Goal: Information Seeking & Learning: Learn about a topic

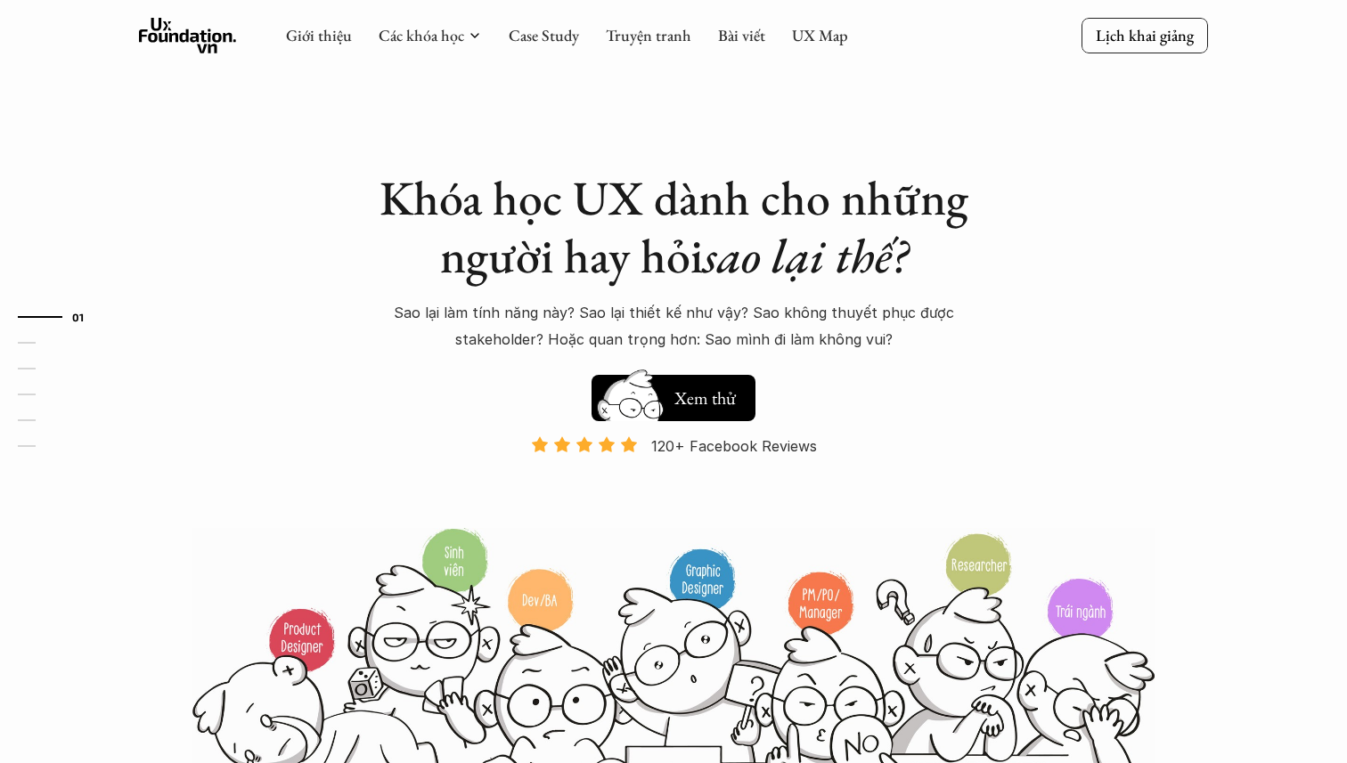
click at [556, 37] on link "Case Study" at bounding box center [544, 35] width 70 height 20
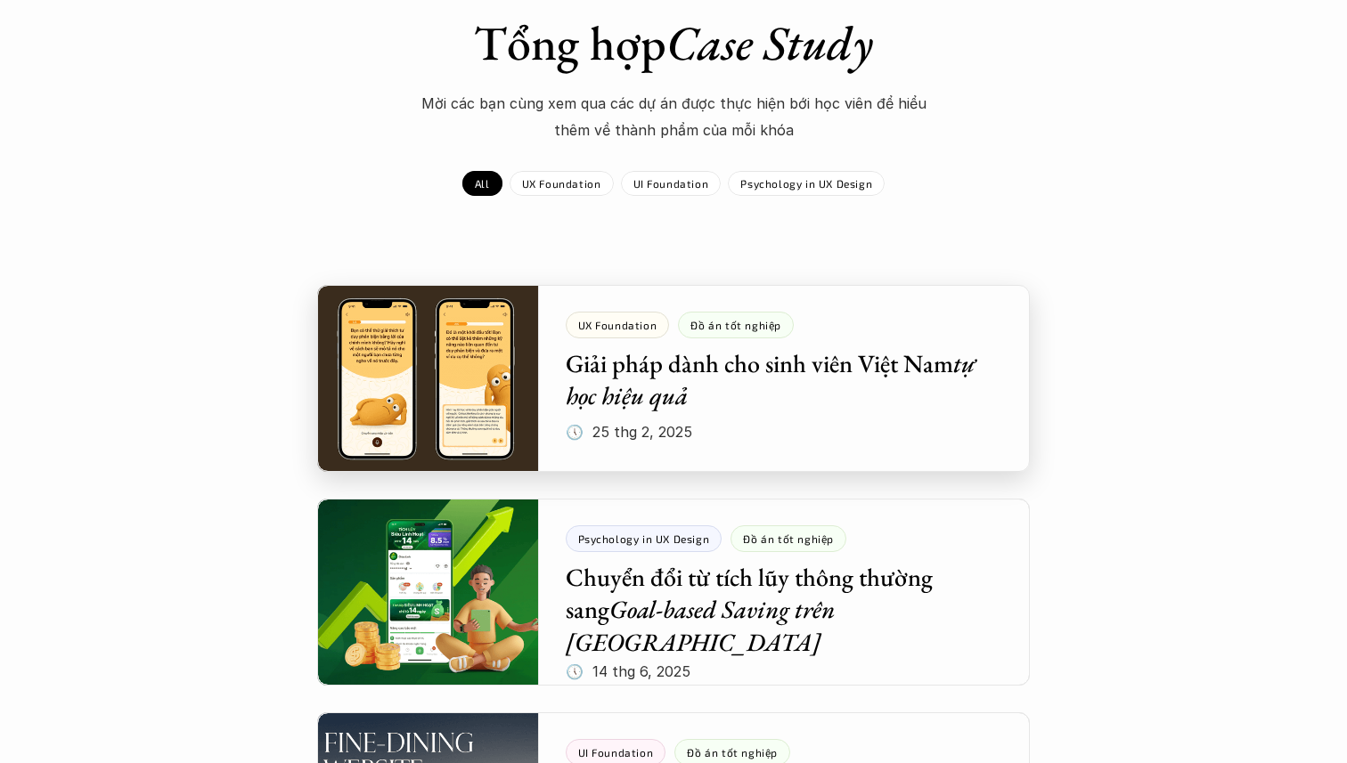
scroll to position [172, 0]
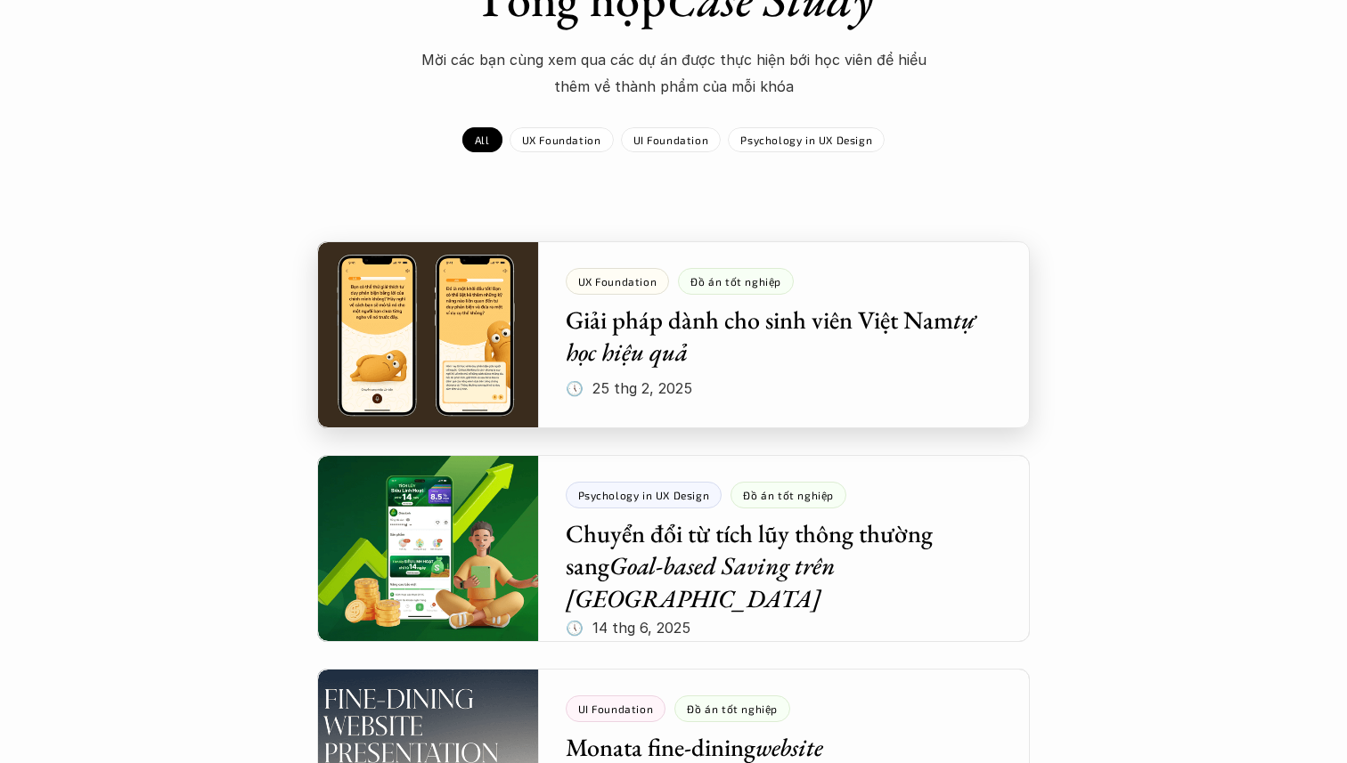
click at [476, 350] on div at bounding box center [673, 334] width 713 height 187
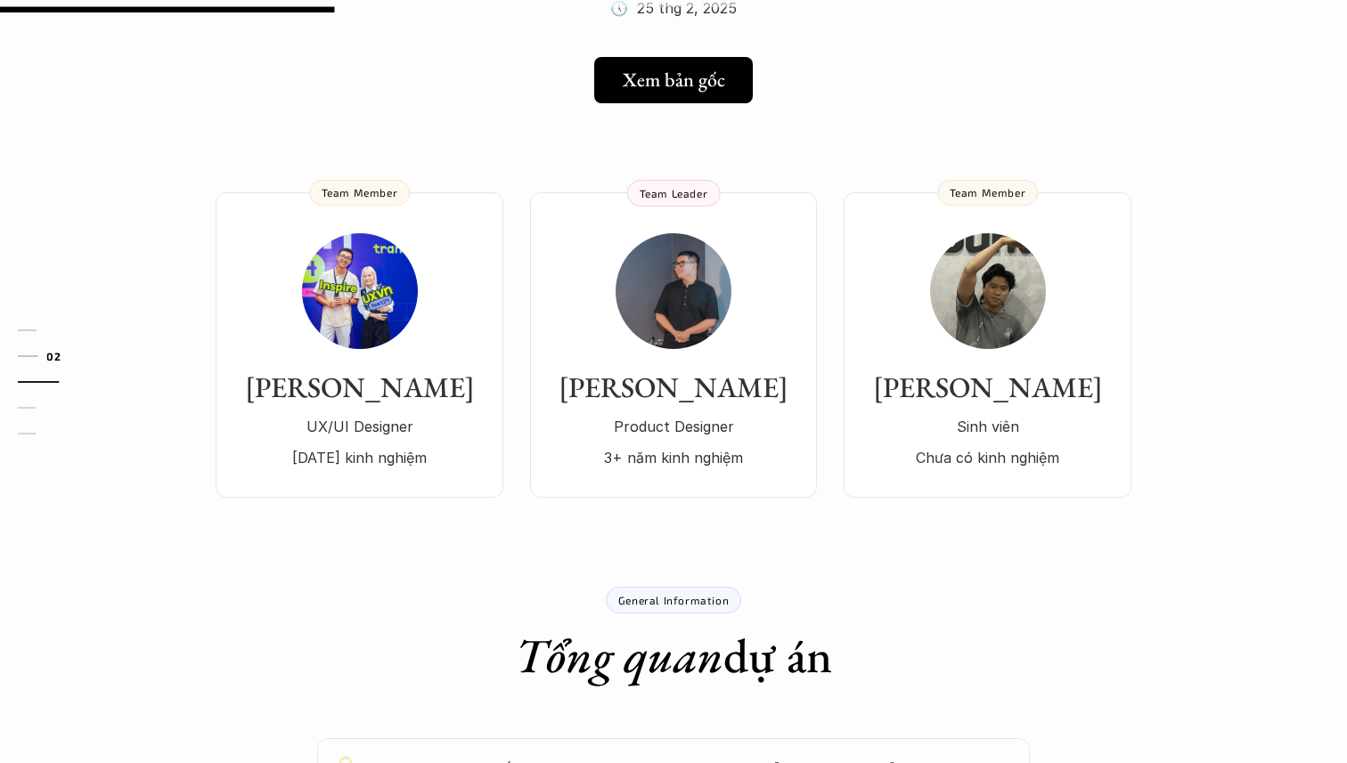
scroll to position [33, 0]
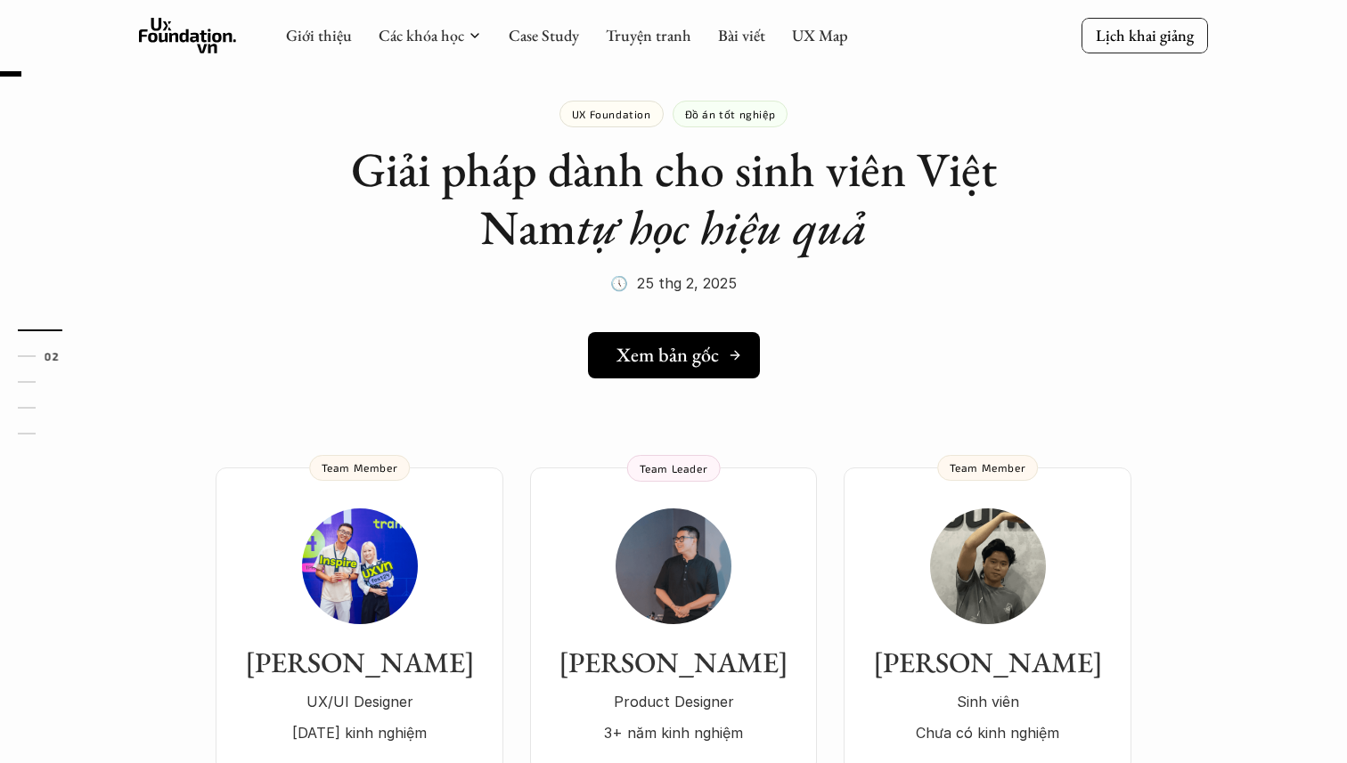
click at [664, 358] on h5 "Xem bản gốc" at bounding box center [667, 355] width 102 height 23
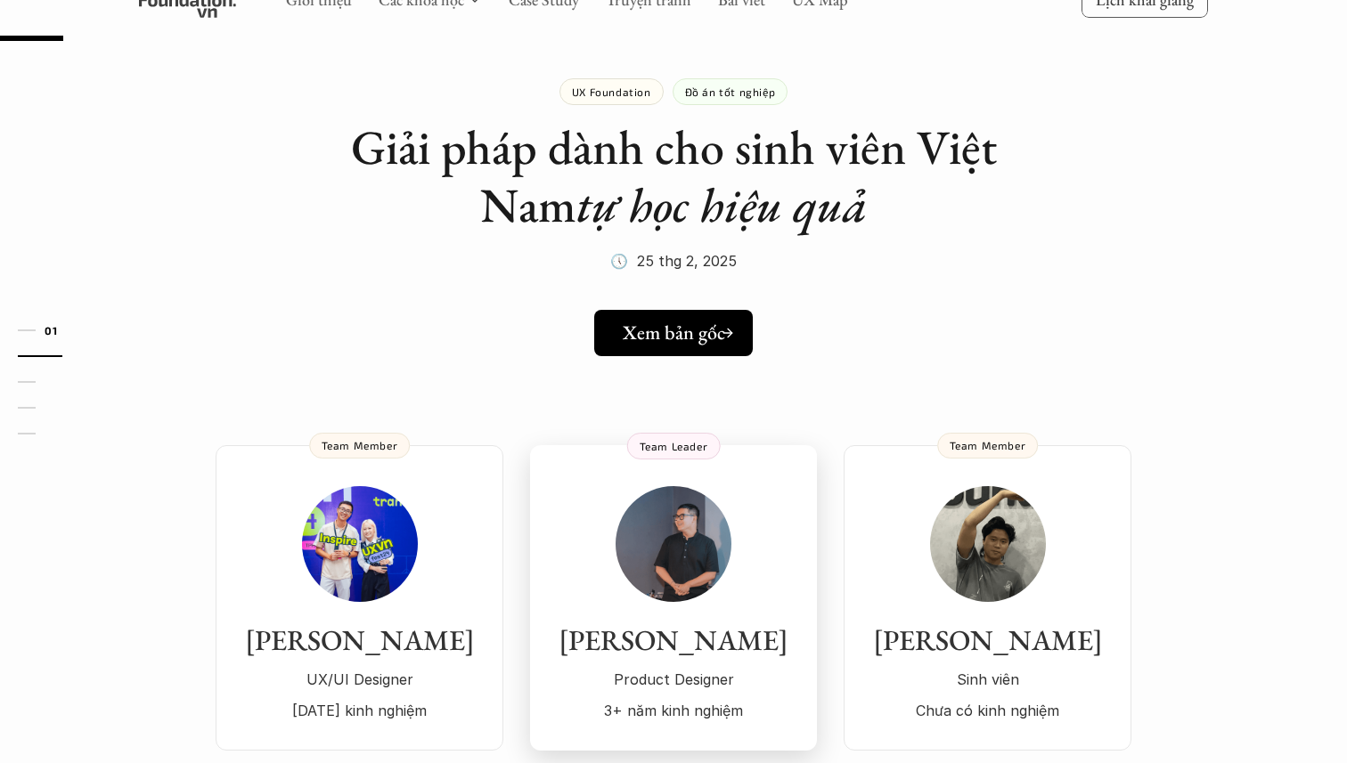
scroll to position [0, 0]
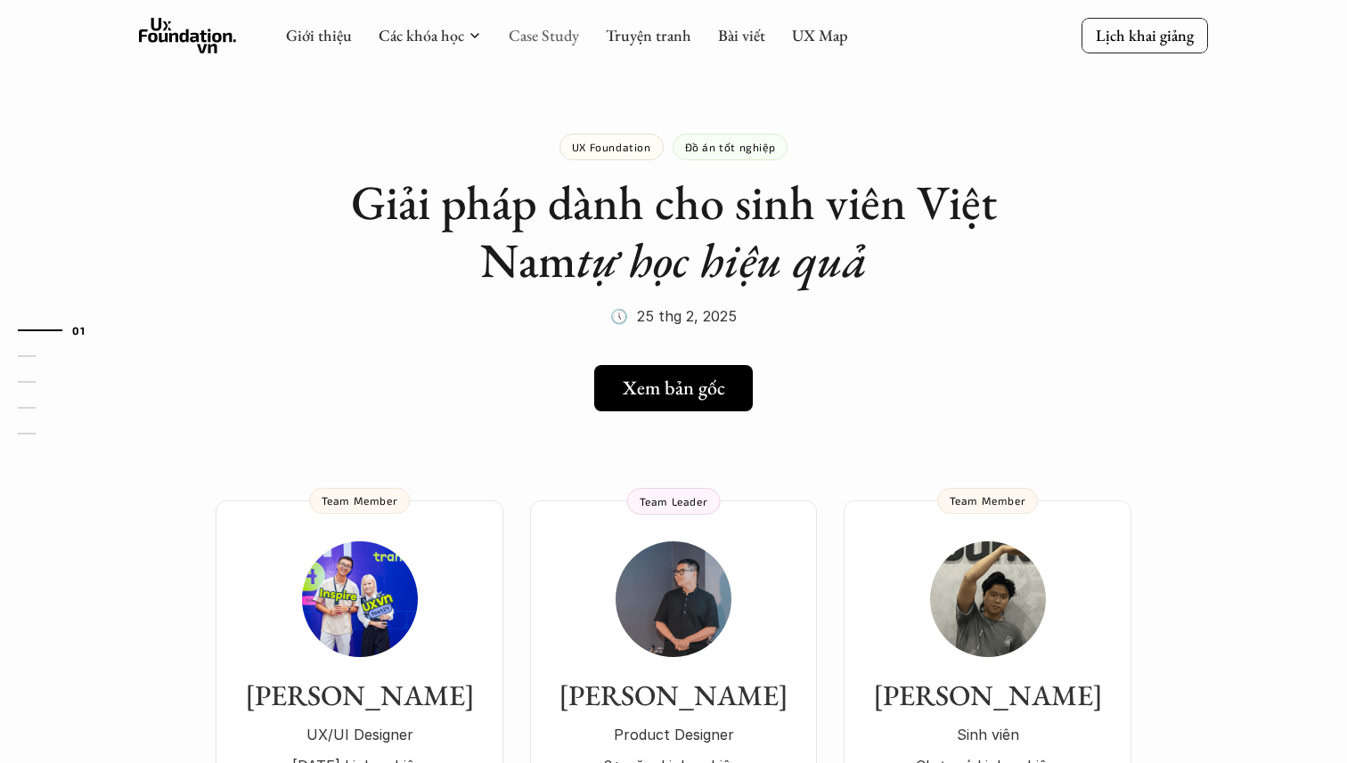
click at [551, 44] on link "Case Study" at bounding box center [544, 35] width 70 height 20
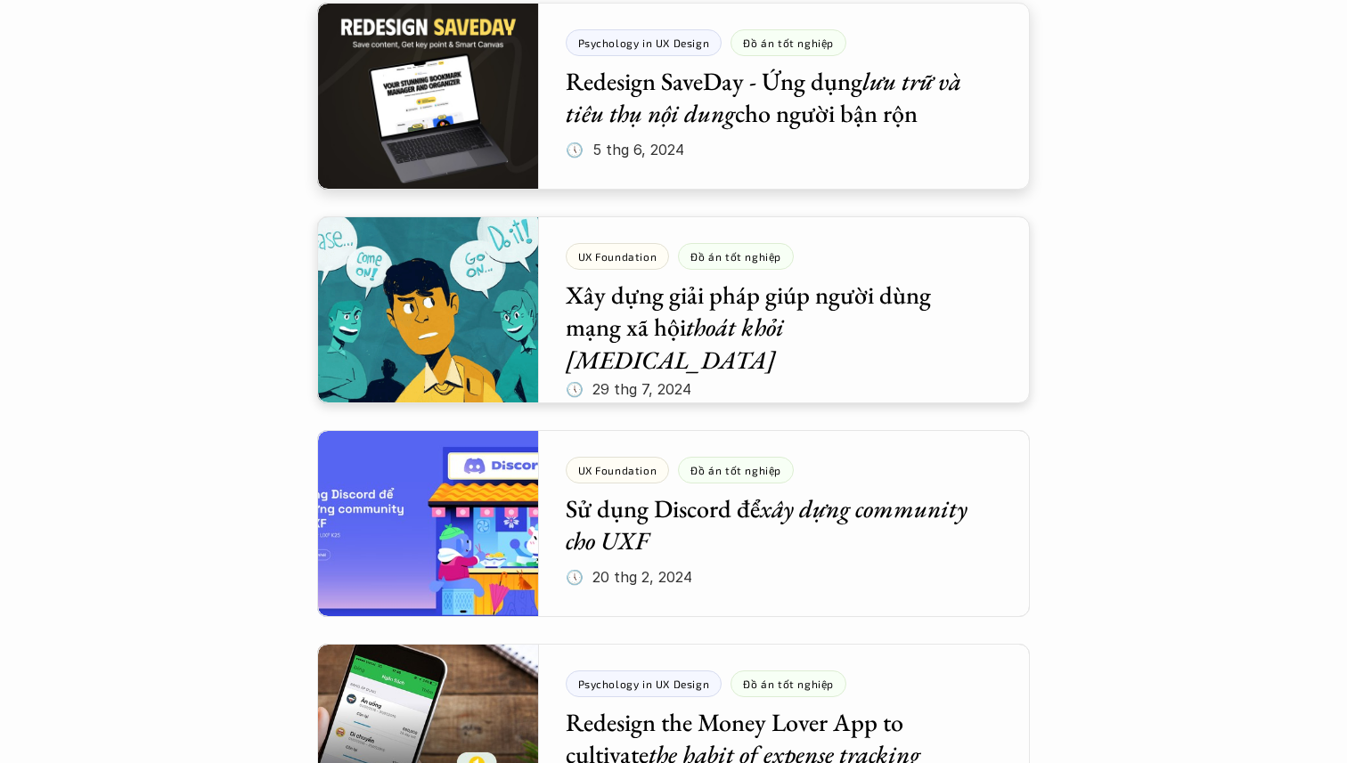
scroll to position [1911, 0]
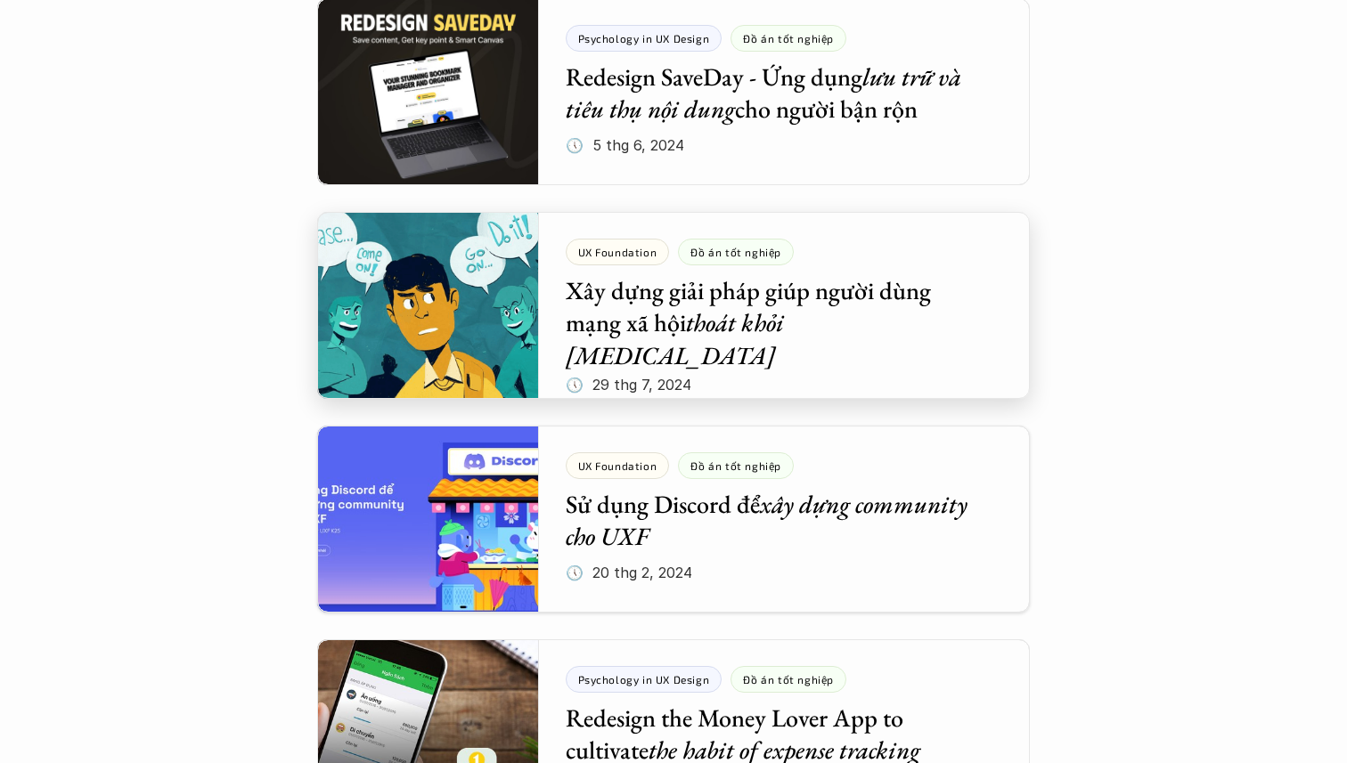
click at [434, 361] on div at bounding box center [673, 305] width 713 height 187
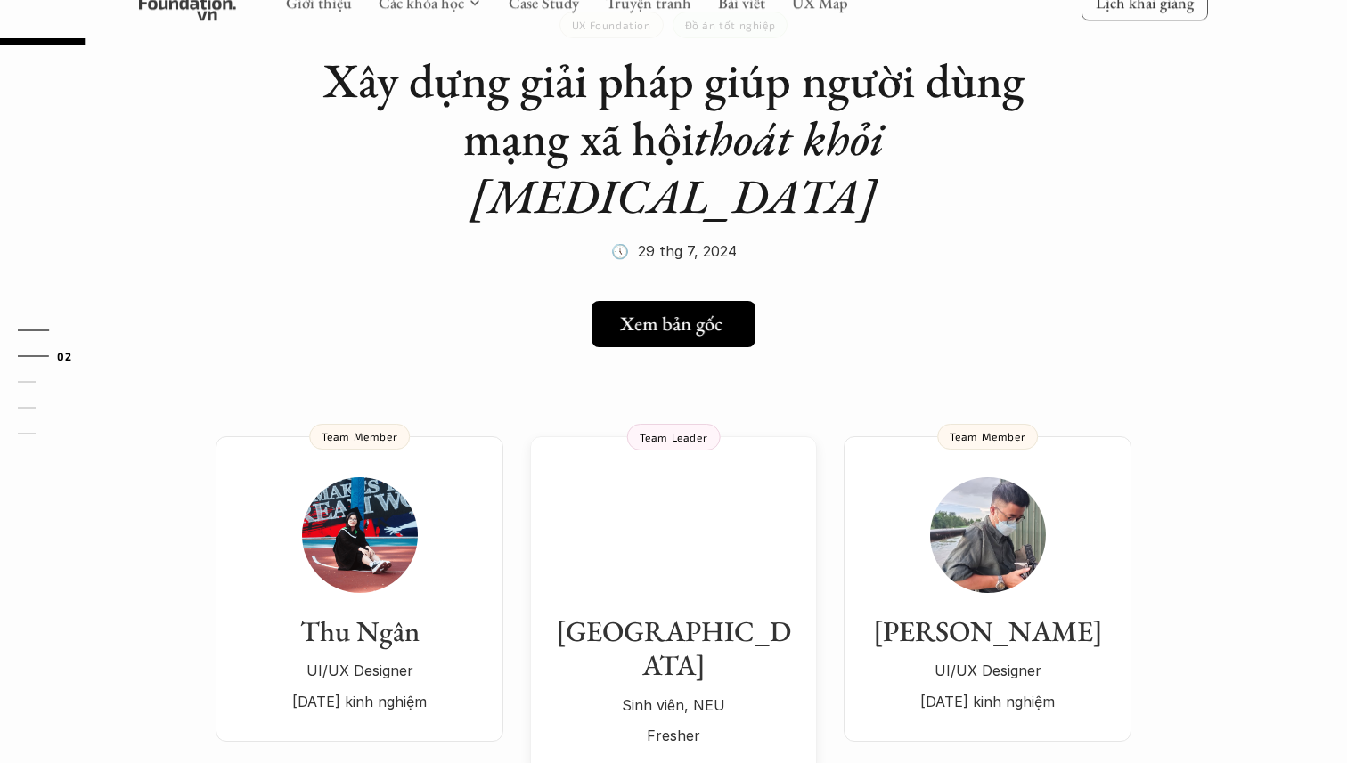
scroll to position [126, 0]
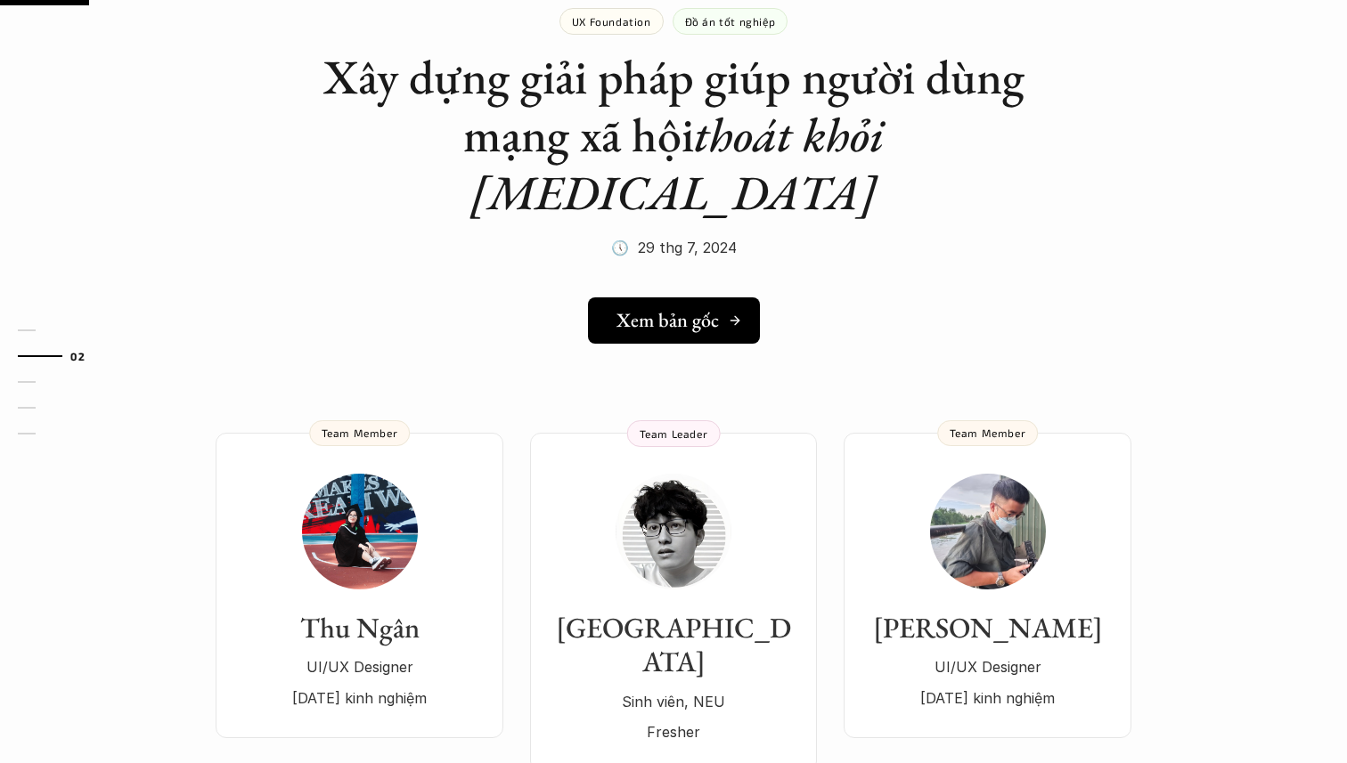
click at [632, 309] on h5 "Xem bản gốc" at bounding box center [667, 320] width 102 height 23
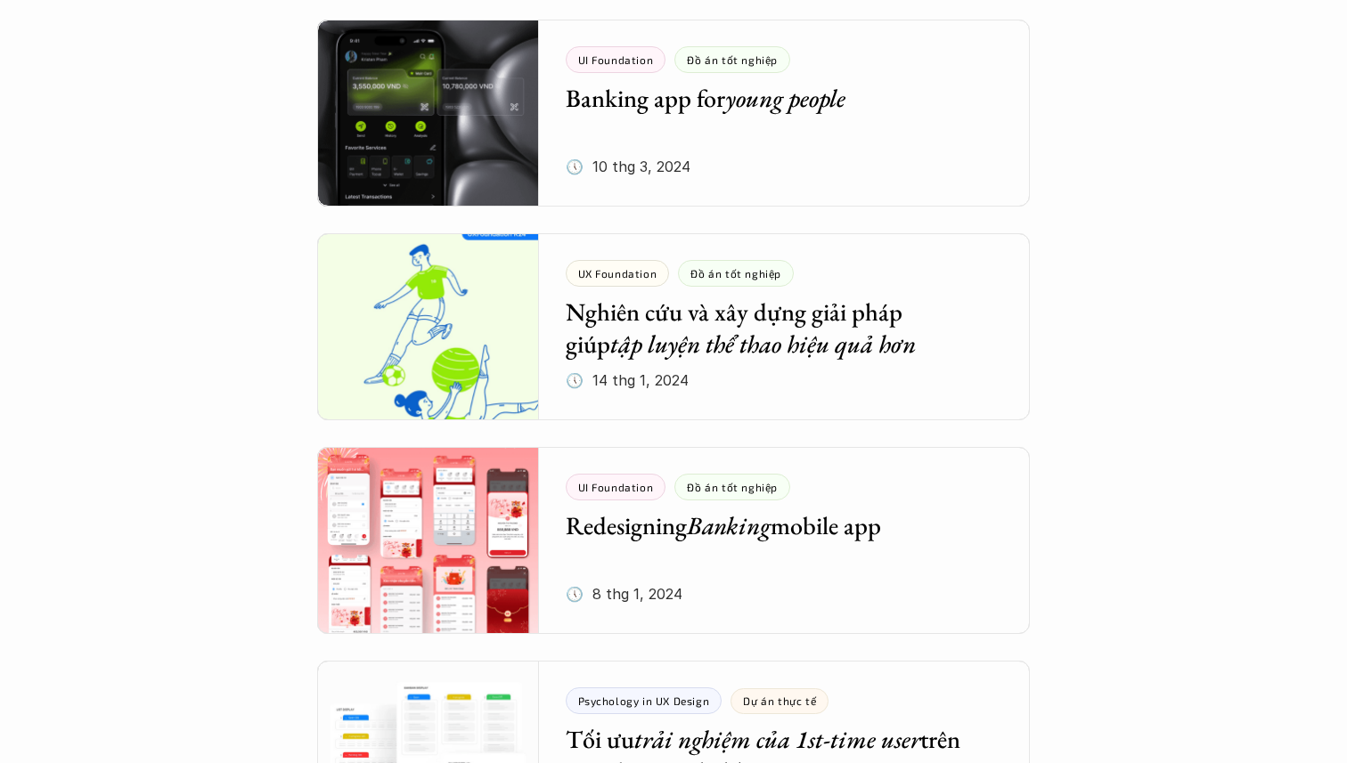
scroll to position [2753, 0]
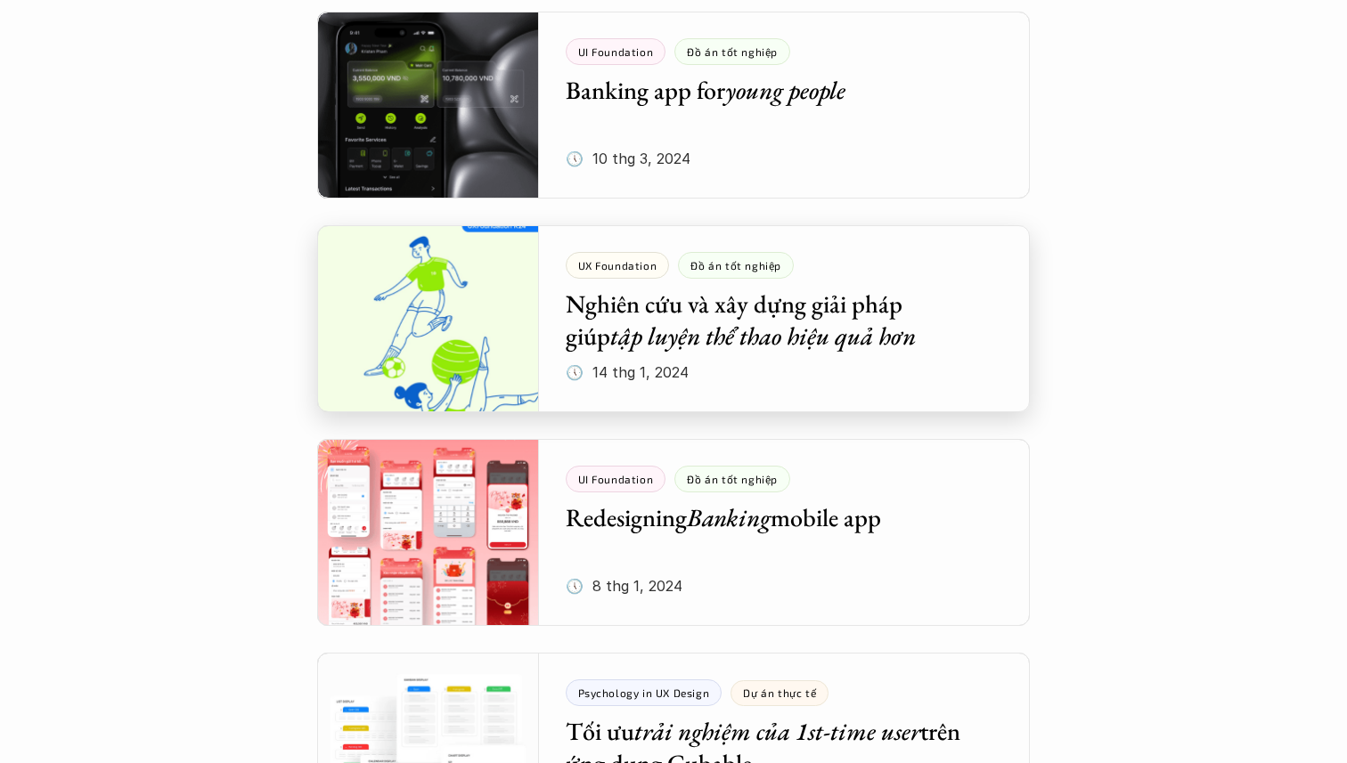
click at [412, 322] on div at bounding box center [673, 318] width 713 height 187
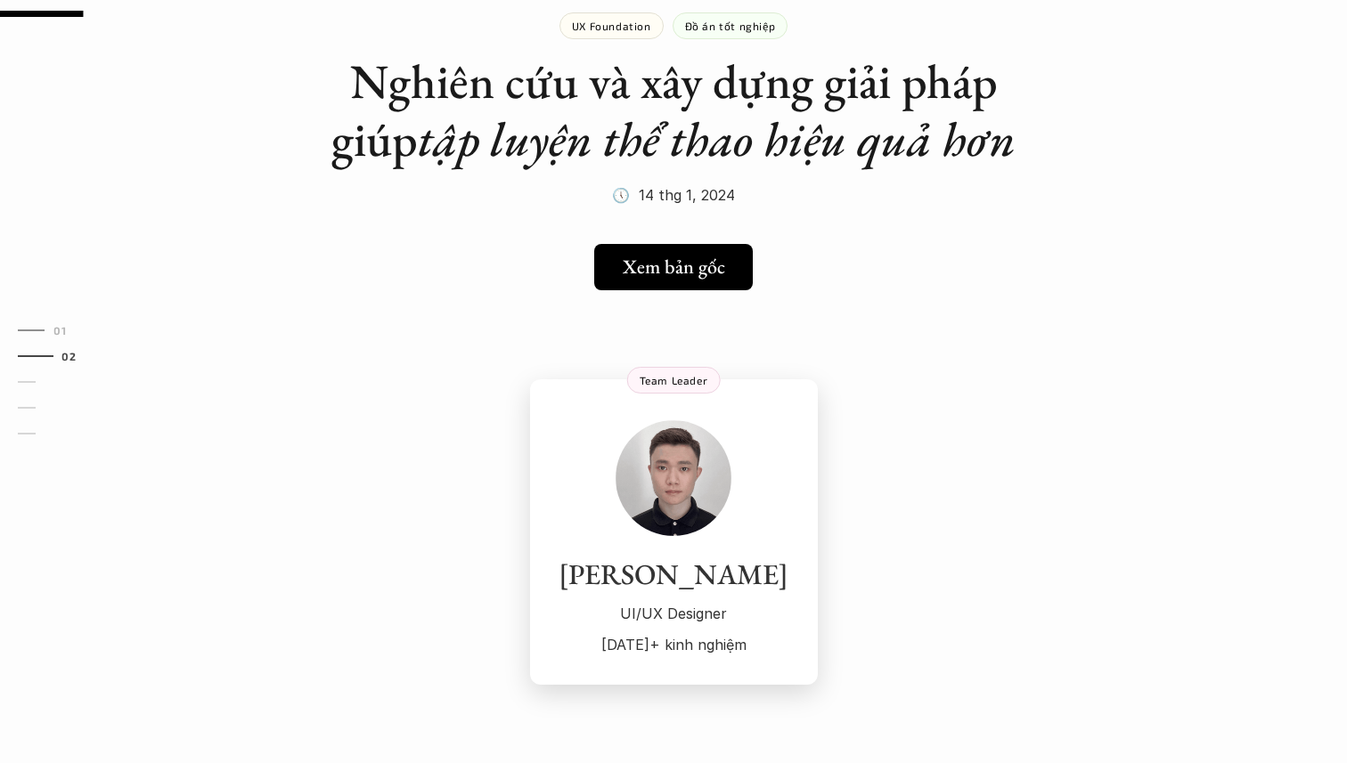
scroll to position [142, 0]
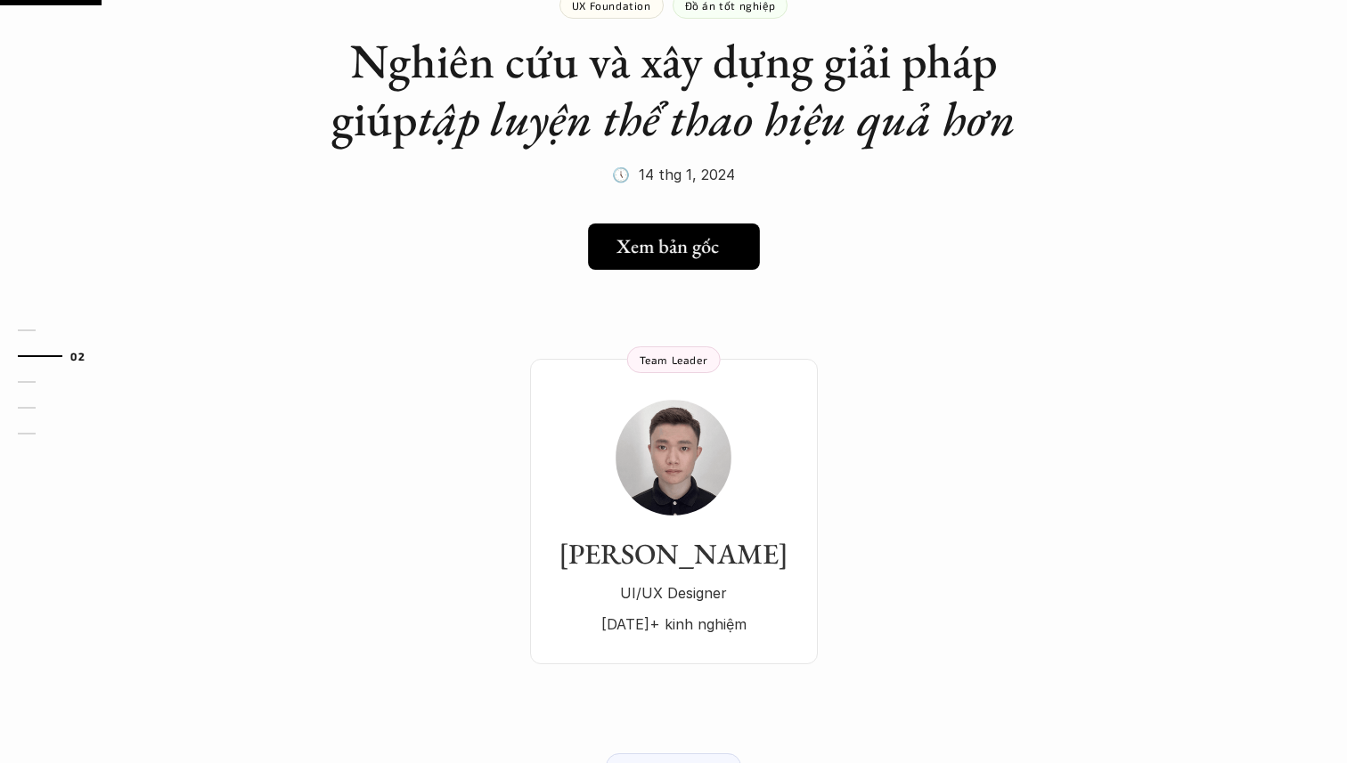
click at [664, 240] on h5 "Xem bản gốc" at bounding box center [667, 246] width 102 height 23
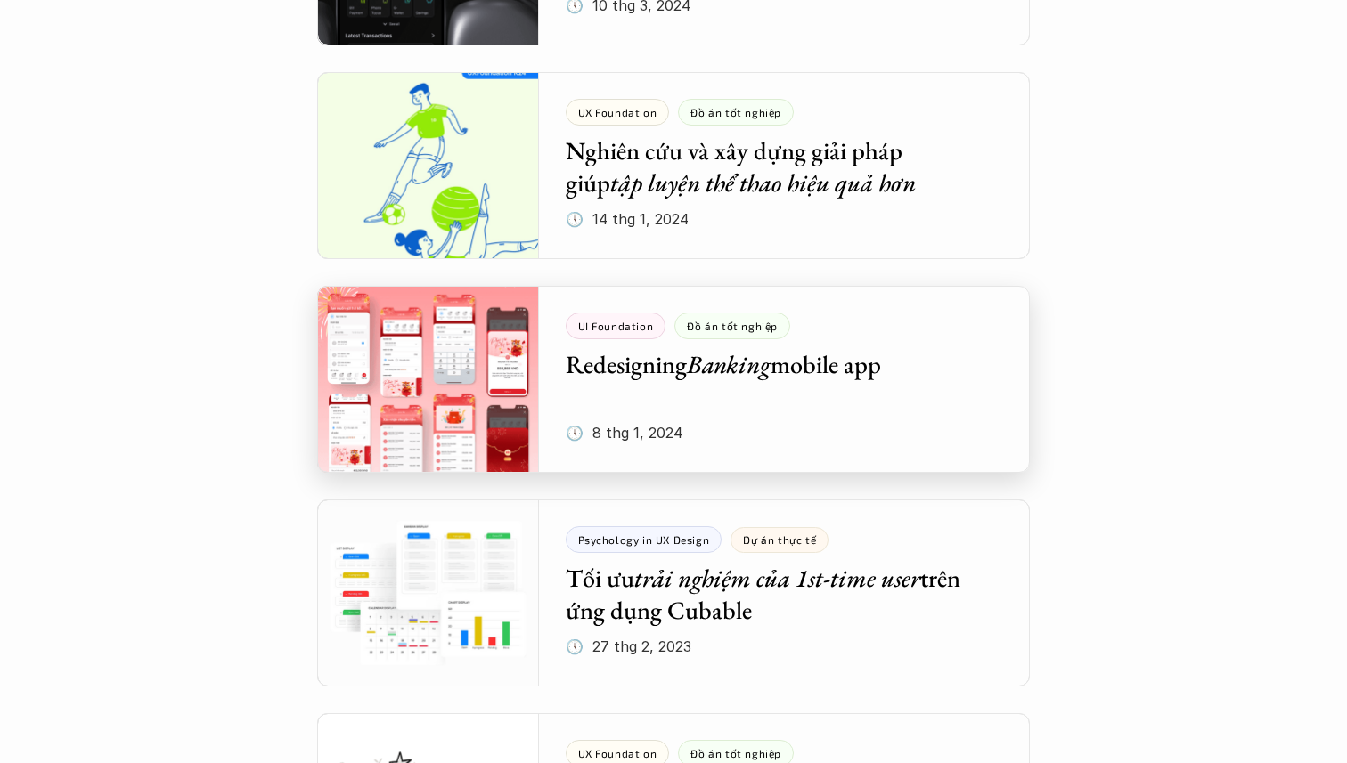
scroll to position [2918, 0]
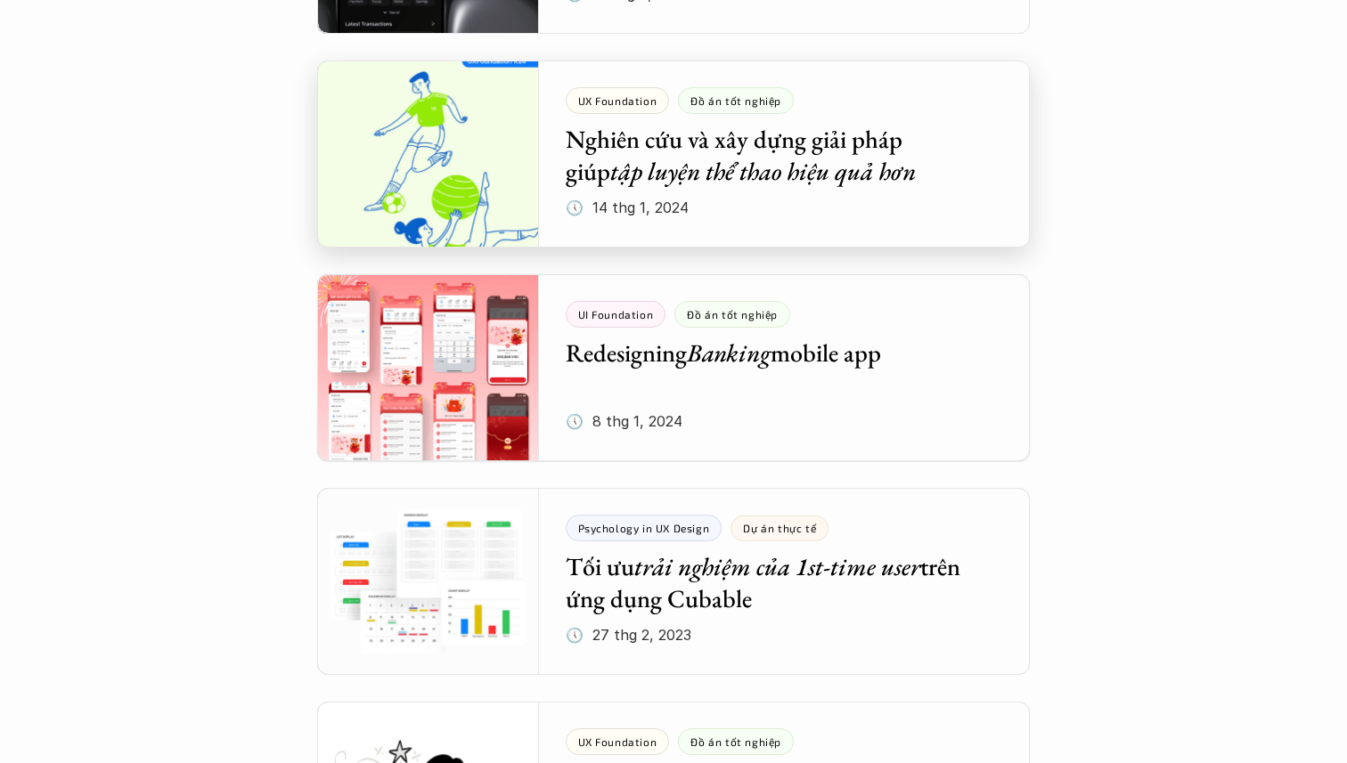
click at [400, 152] on div at bounding box center [673, 154] width 713 height 187
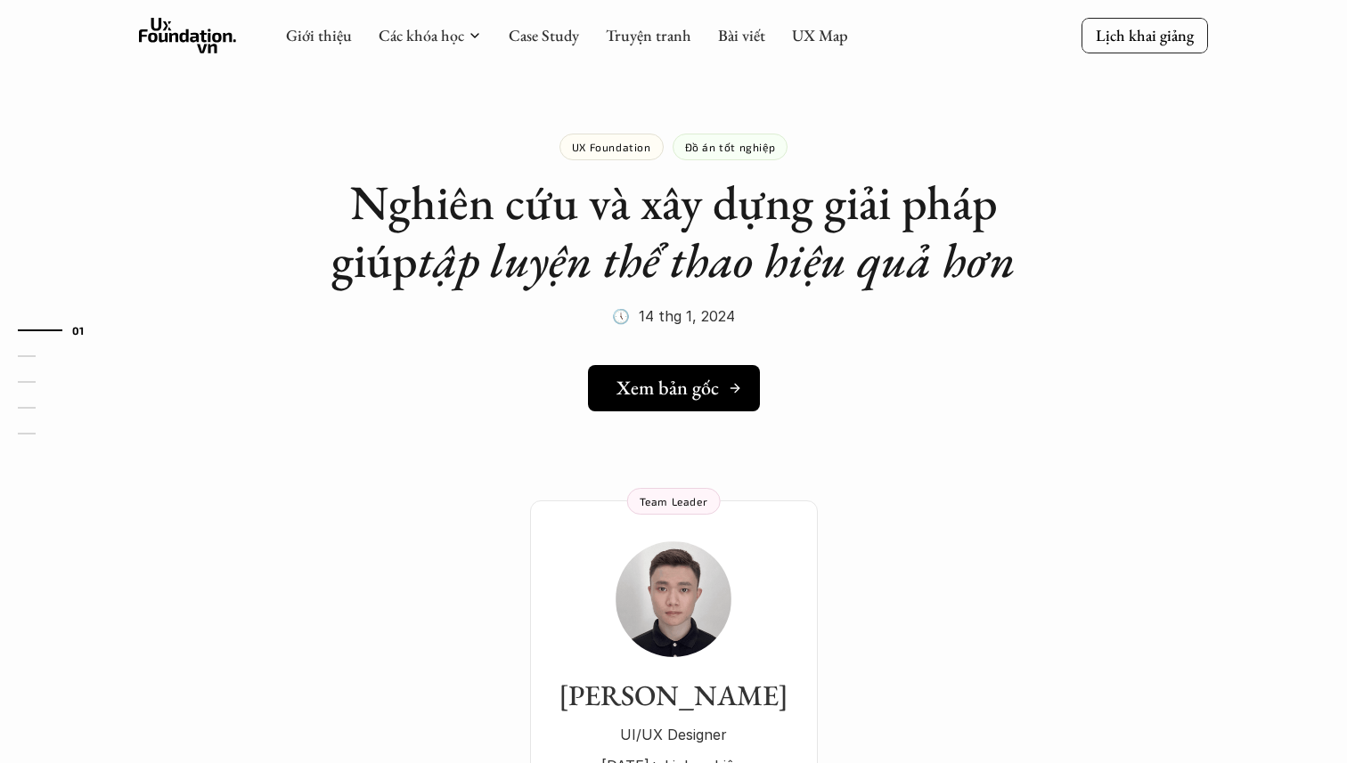
click at [643, 372] on link "Xem bản gốc" at bounding box center [674, 388] width 172 height 46
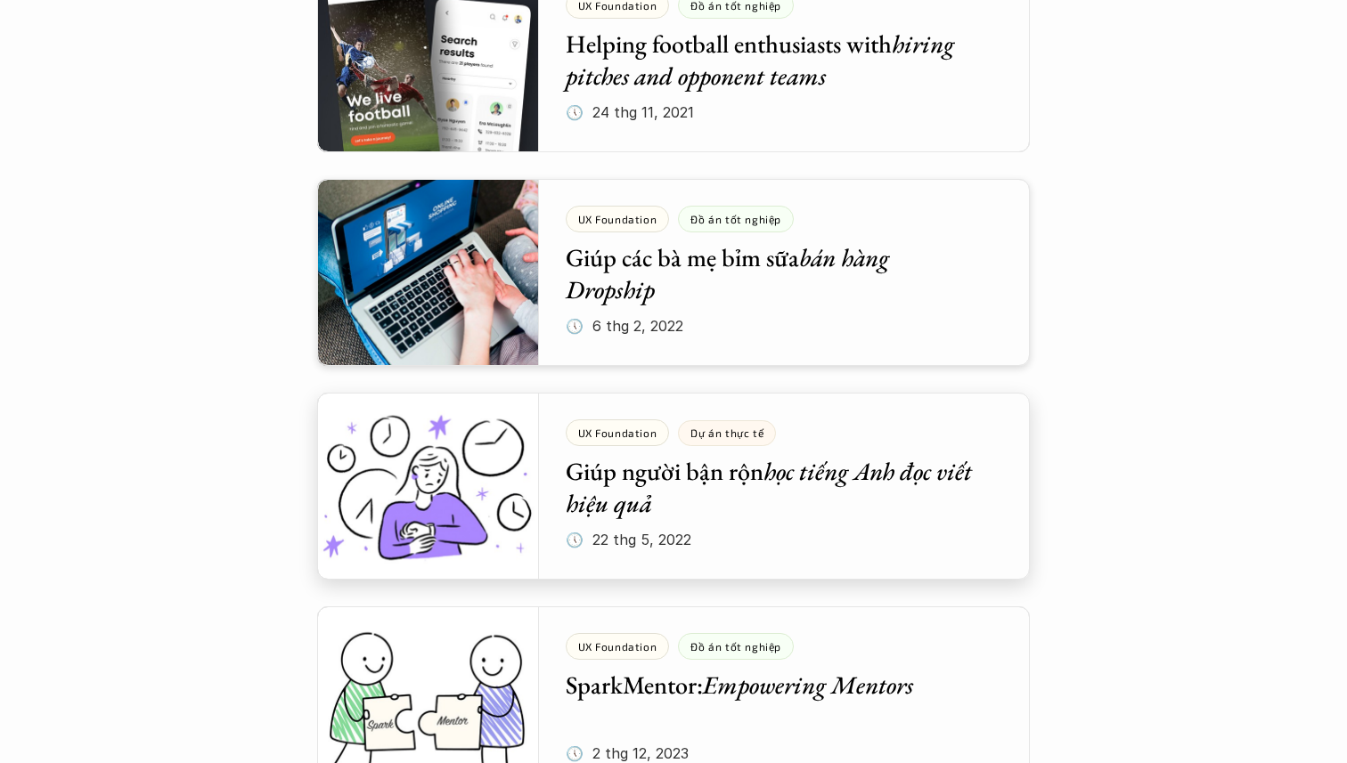
scroll to position [5161, 0]
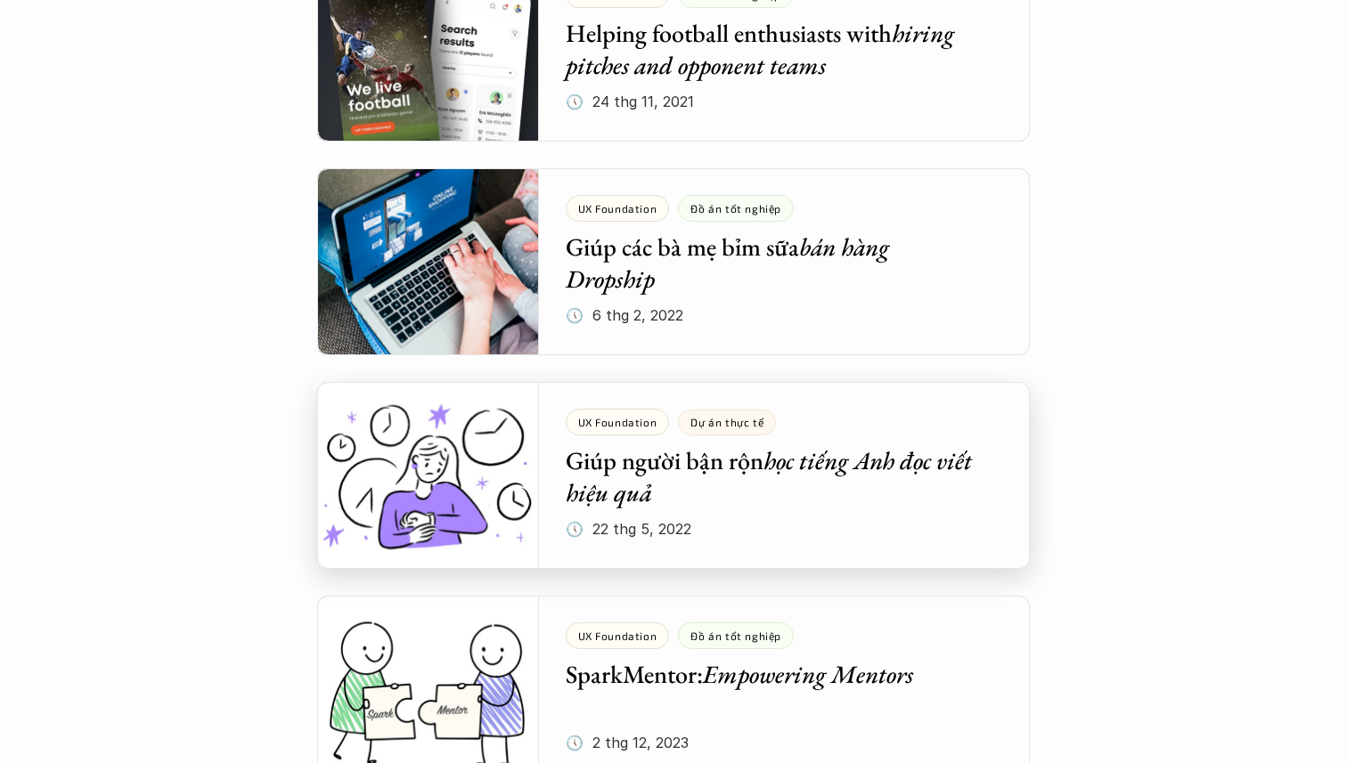
click at [423, 502] on div at bounding box center [673, 475] width 713 height 187
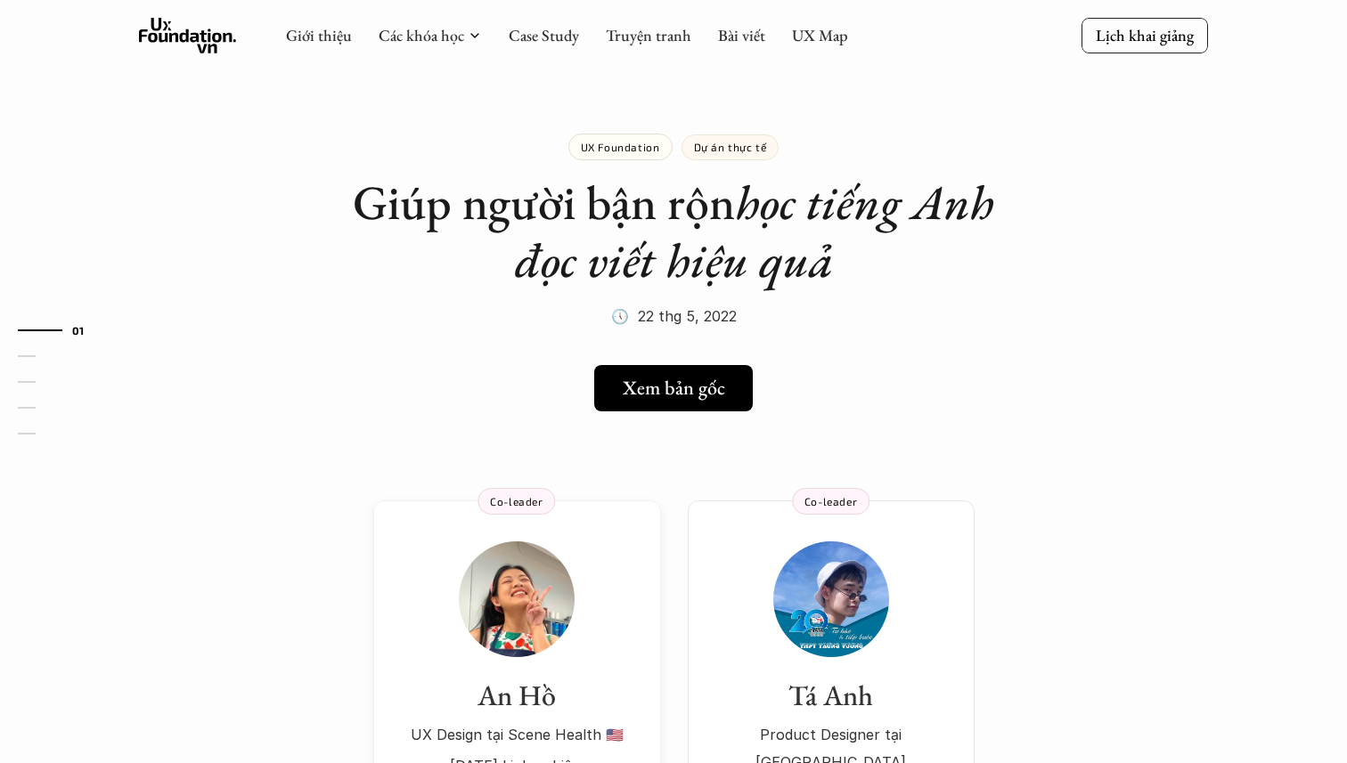
click at [643, 389] on h5 "Xem bản gốc" at bounding box center [674, 388] width 102 height 23
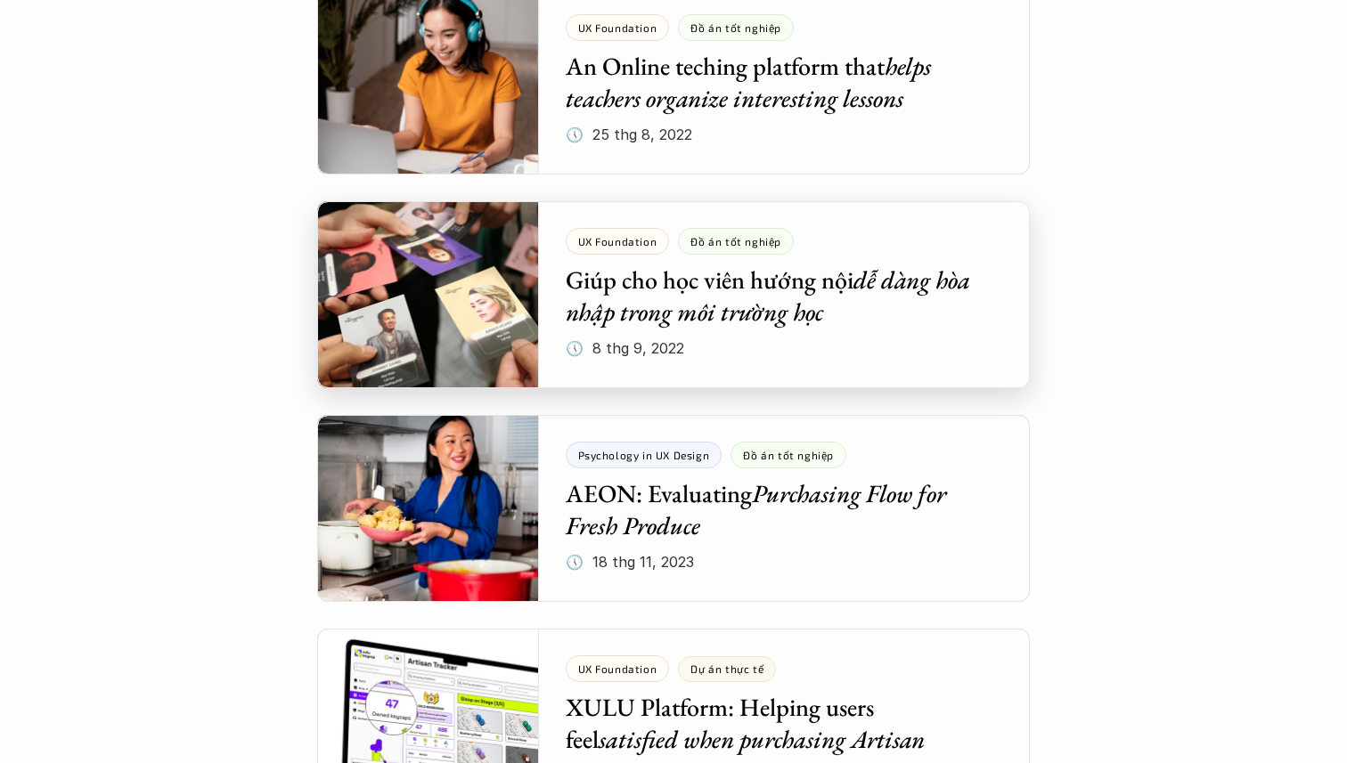
scroll to position [6649, 0]
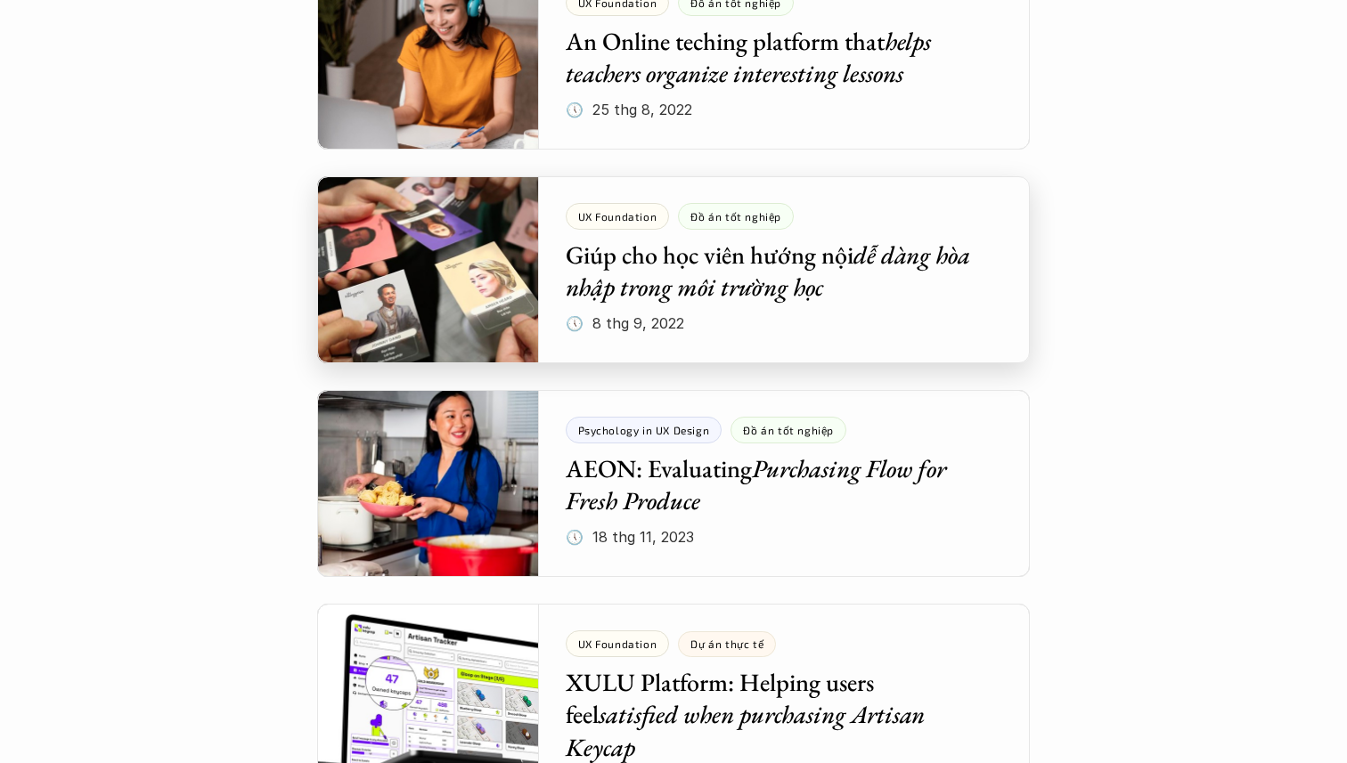
click at [428, 301] on div at bounding box center [673, 269] width 713 height 187
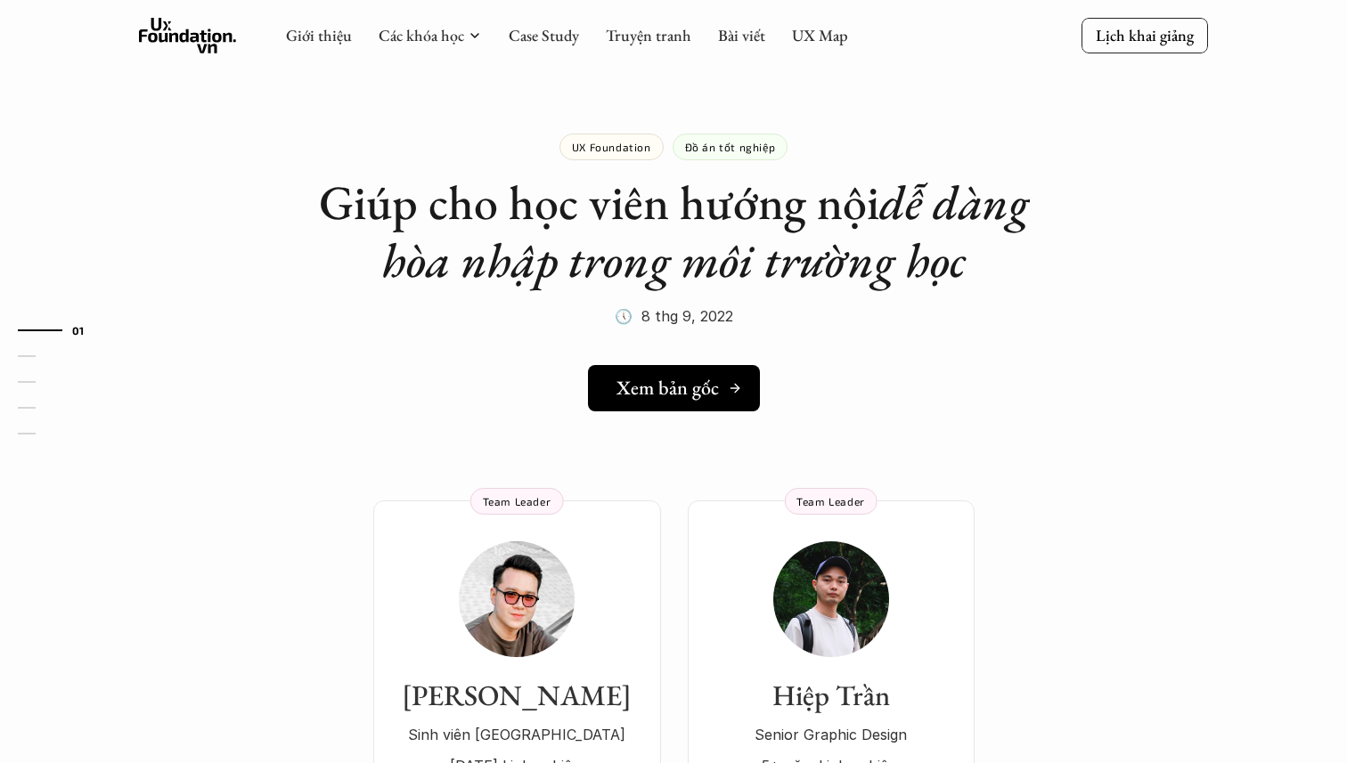
click at [651, 377] on h5 "Xem bản gốc" at bounding box center [667, 388] width 102 height 23
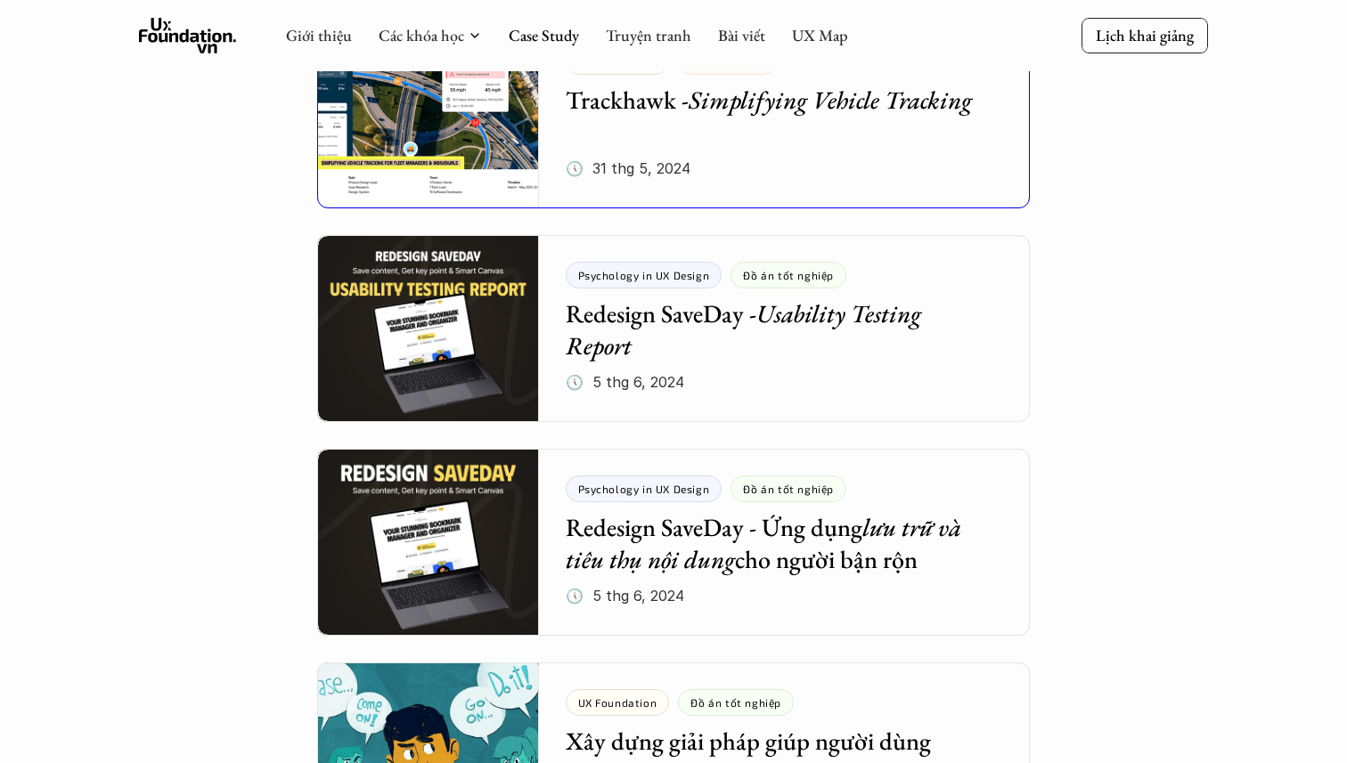
scroll to position [1406, 0]
